Goal: Find specific fact

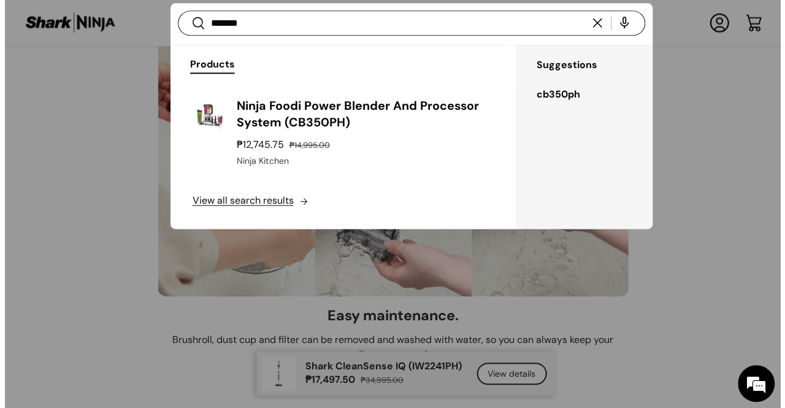
scroll to position [7822, 0]
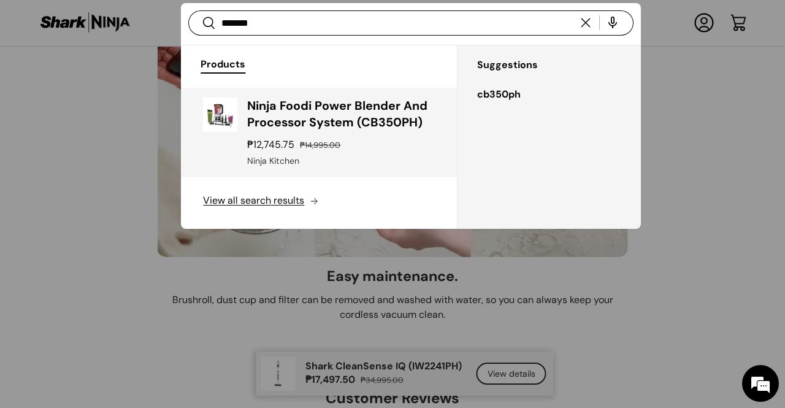
type input "*******"
click at [391, 152] on div "Ninja Foodi Power Blender And Processor System (CB350PH) ₱12,745.75 ₱14,995.00 …" at bounding box center [340, 133] width 187 height 70
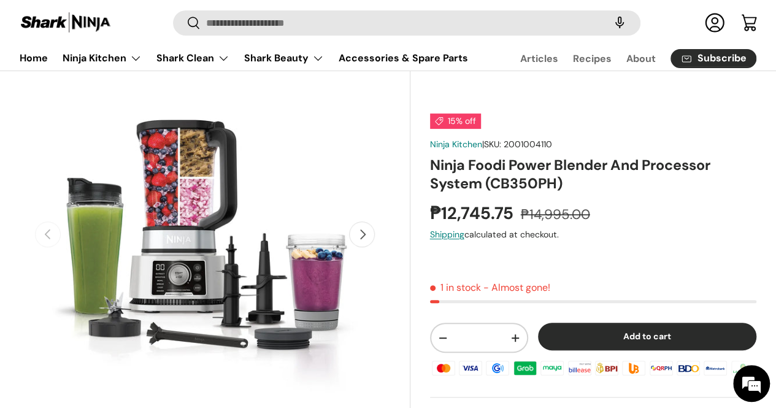
scroll to position [79, 0]
click at [549, 145] on span "2001004110" at bounding box center [528, 144] width 48 height 11
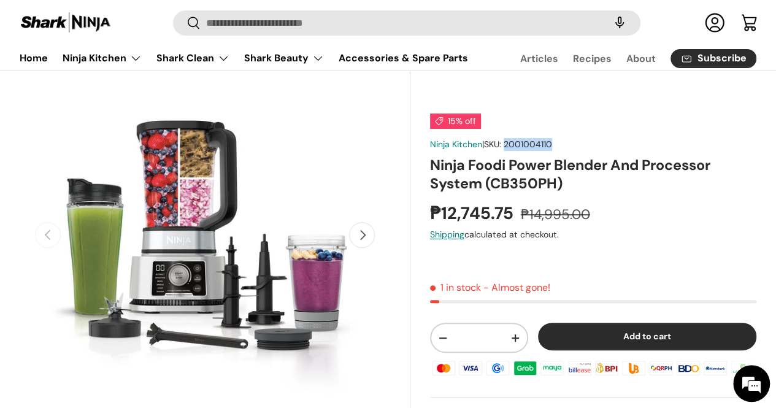
click at [549, 145] on span "2001004110" at bounding box center [528, 144] width 48 height 11
copy span "2001004110"
